Goal: Task Accomplishment & Management: Manage account settings

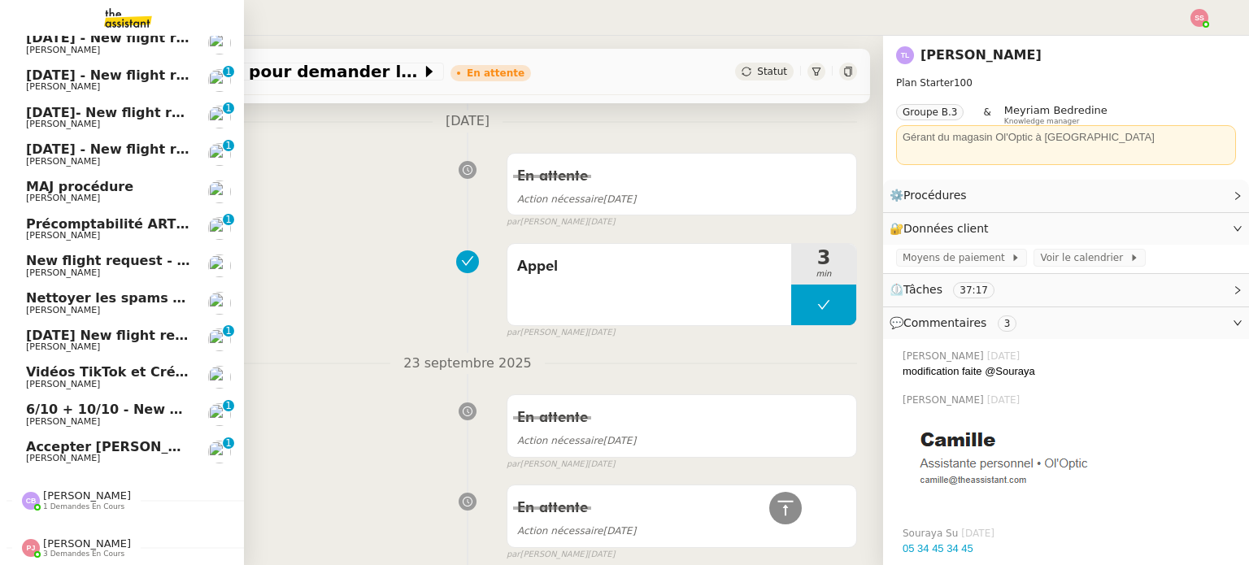
scroll to position [276, 0]
click at [88, 454] on span "[PERSON_NAME]" at bounding box center [108, 459] width 164 height 10
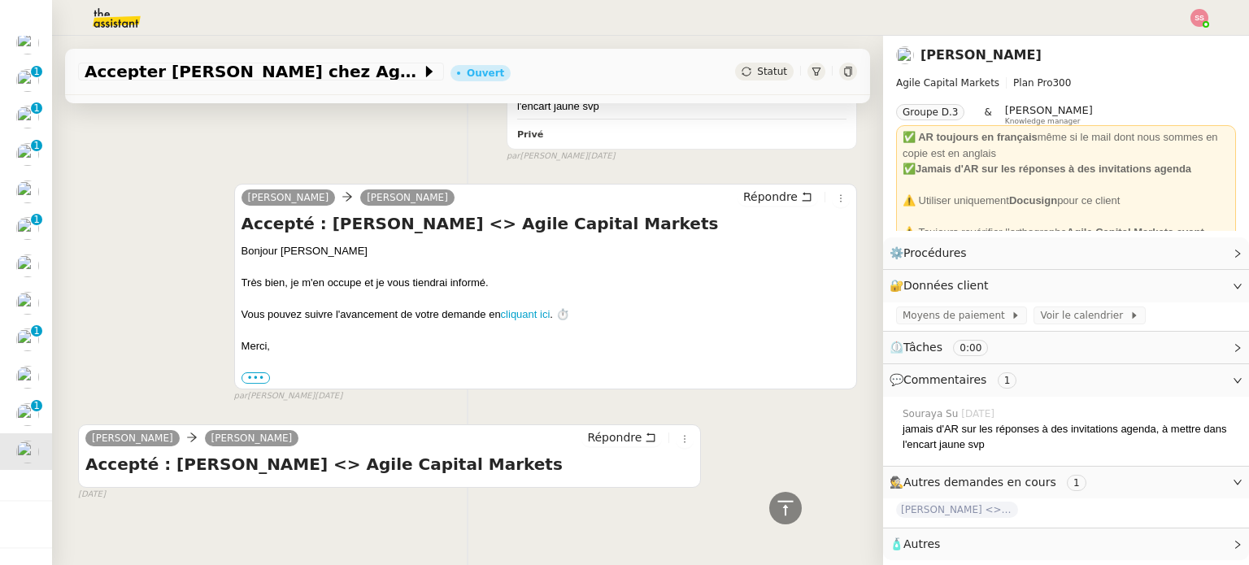
scroll to position [982, 0]
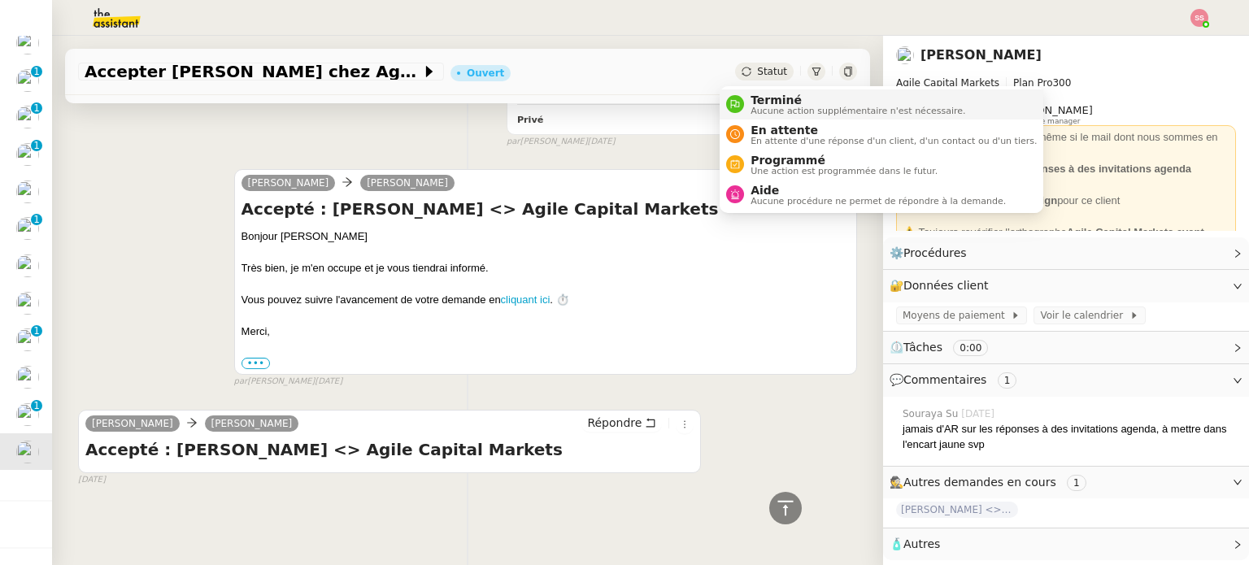
click at [765, 110] on span "Aucune action supplémentaire n'est nécessaire." at bounding box center [857, 110] width 215 height 9
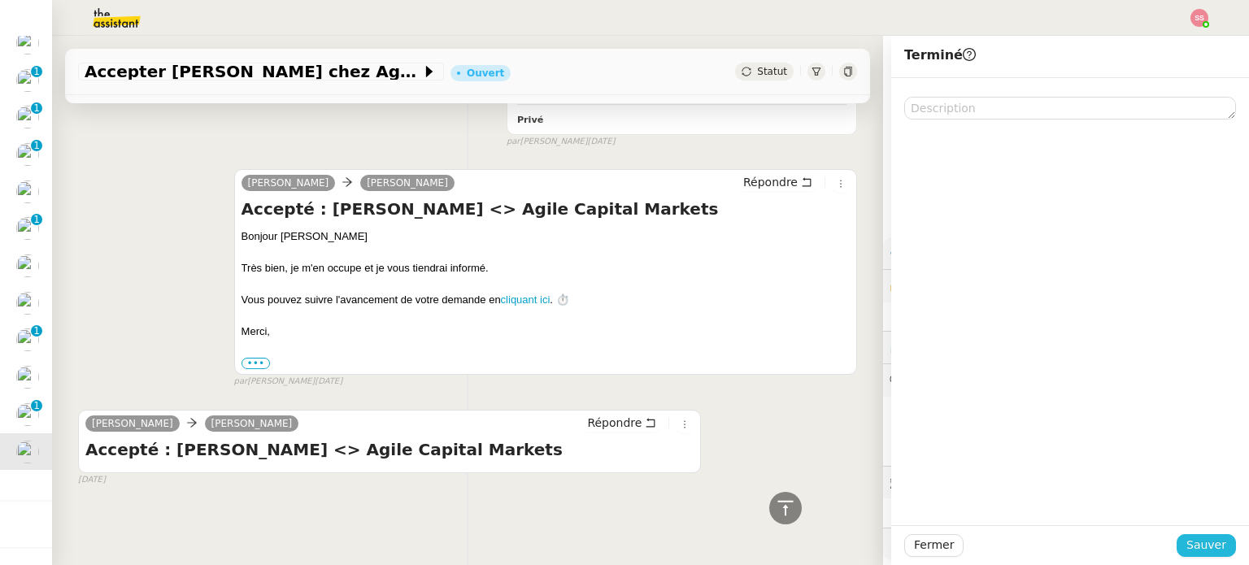
drag, startPoint x: 1189, startPoint y: 549, endPoint x: 421, endPoint y: 493, distance: 770.2
click at [1187, 549] on span "Sauver" at bounding box center [1206, 545] width 40 height 19
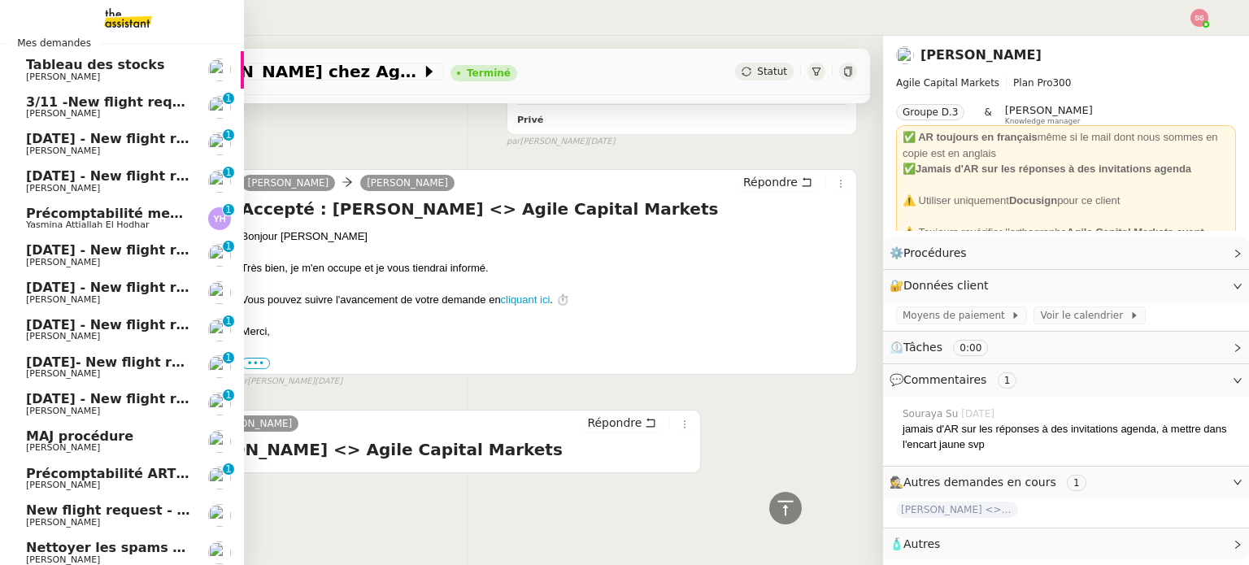
scroll to position [81, 0]
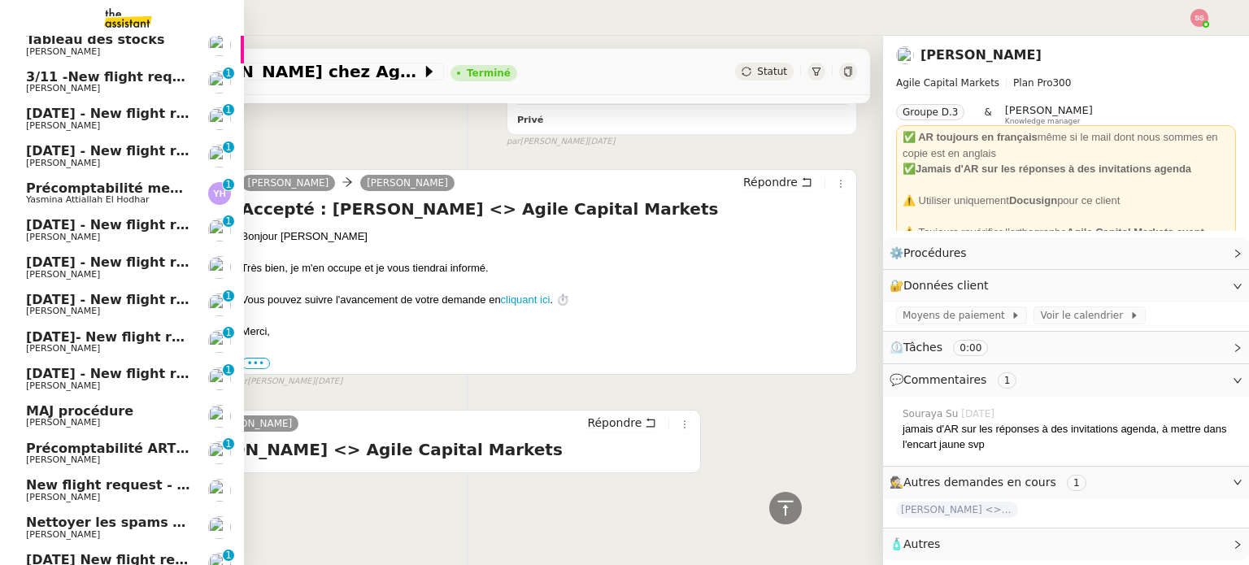
click at [82, 202] on span "Yasmina Attiallah El Hodhar" at bounding box center [87, 199] width 123 height 11
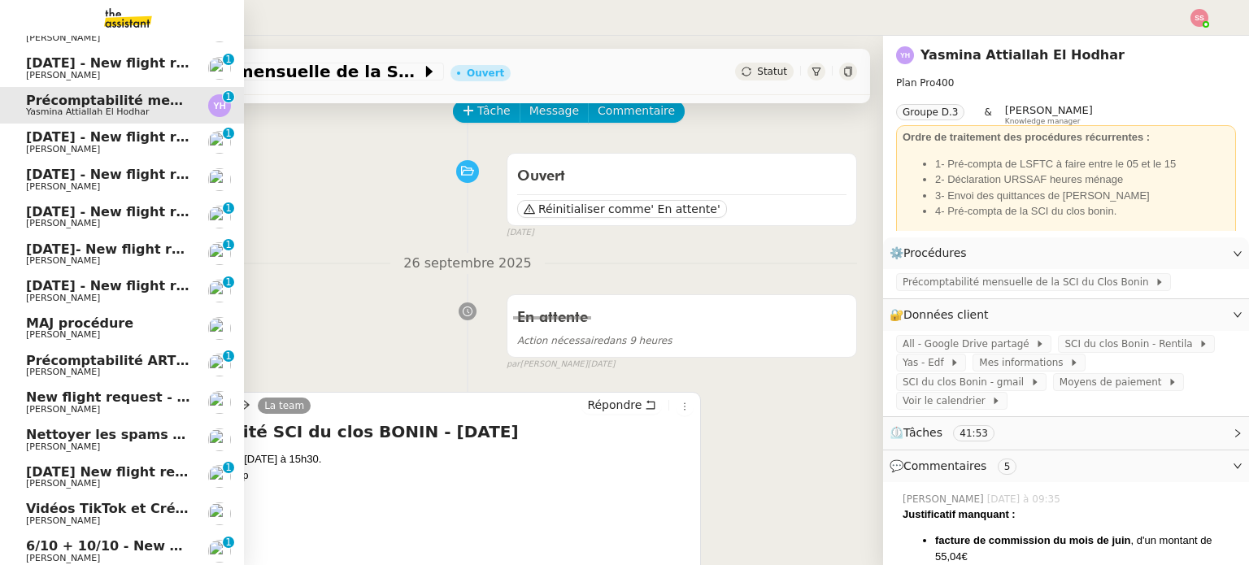
scroll to position [276, 0]
